Goal: Navigation & Orientation: Understand site structure

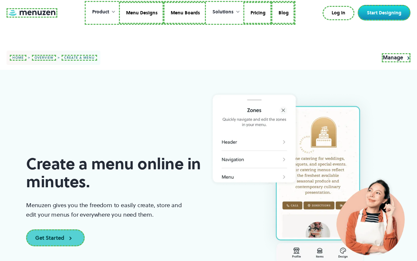
click at [31, 13] on link at bounding box center [32, 12] width 51 height 9
click at [141, 13] on link "Menu Designs" at bounding box center [140, 13] width 45 height 22
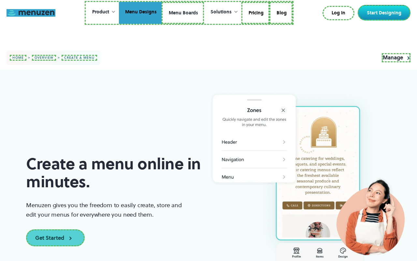
click at [182, 13] on link "Menu Boards" at bounding box center [183, 13] width 42 height 22
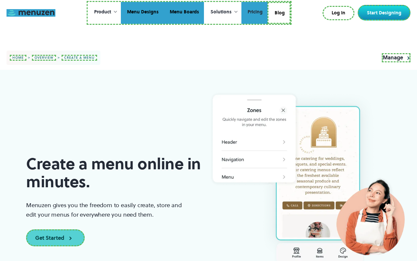
click at [254, 13] on link "Pricing" at bounding box center [254, 13] width 26 height 22
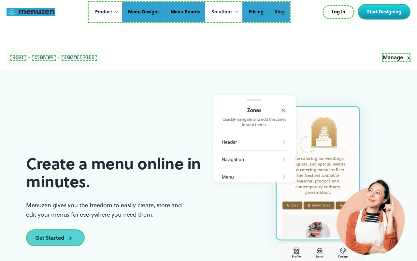
click at [279, 12] on link "Blog" at bounding box center [279, 12] width 21 height 20
click at [340, 12] on link "Log In" at bounding box center [339, 12] width 32 height 14
click at [386, 12] on link "Start Designing" at bounding box center [384, 12] width 53 height 16
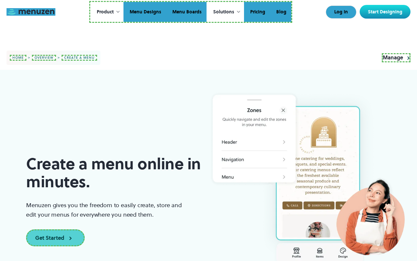
click at [17, 58] on link "home" at bounding box center [18, 58] width 17 height 6
click at [41, 58] on link "overview" at bounding box center [42, 58] width 24 height 6
click at [75, 57] on link "create a menu" at bounding box center [76, 58] width 36 height 6
